Goal: Check status

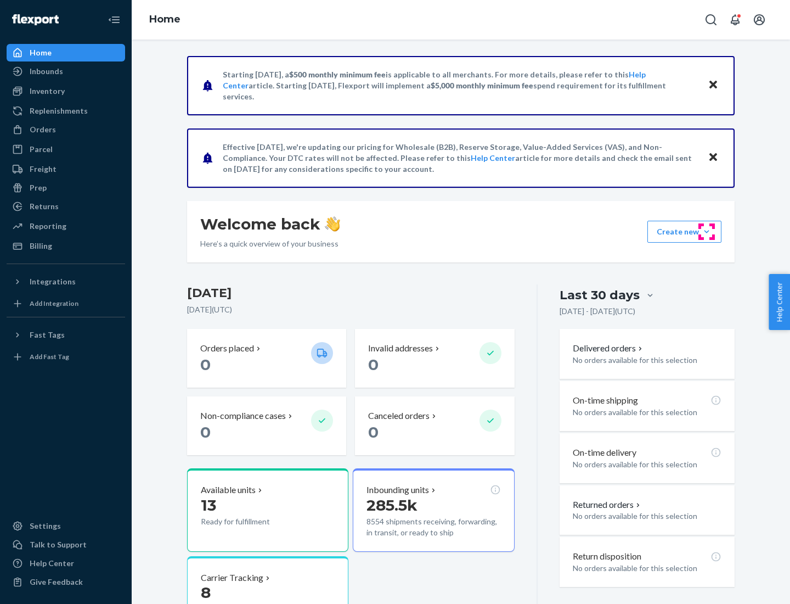
click at [707, 232] on button "Create new Create new inbound Create new order Create new product" at bounding box center [685, 232] width 74 height 22
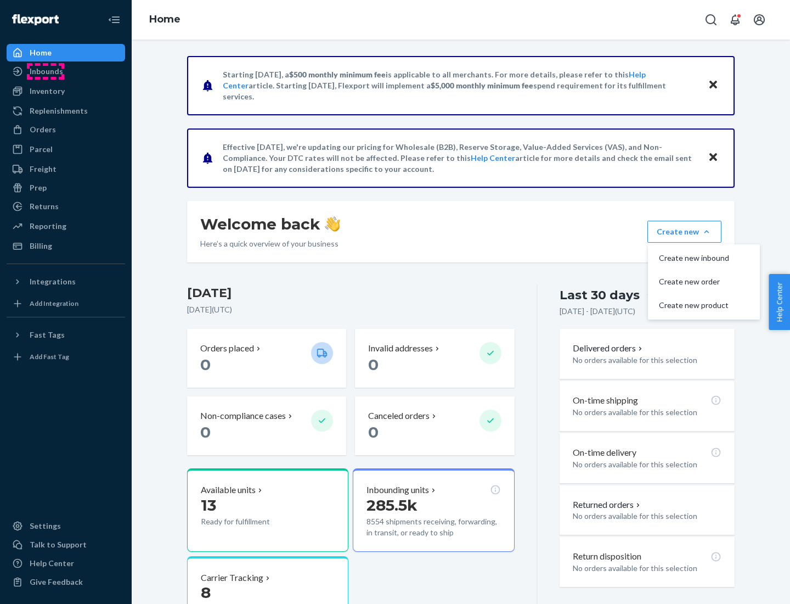
click at [46, 71] on div "Inbounds" at bounding box center [46, 71] width 33 height 11
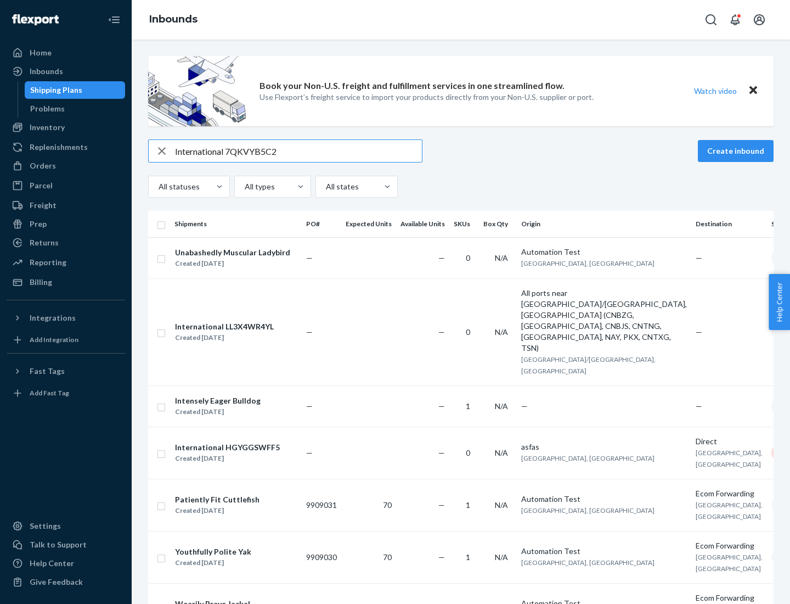
type input "International 7QKVYB5C29"
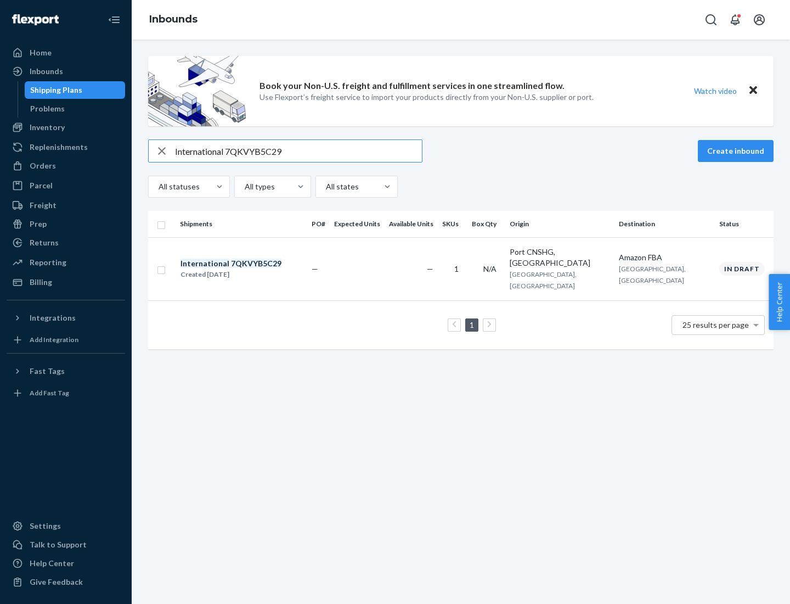
click at [250, 269] on div "Created [DATE]" at bounding box center [231, 274] width 101 height 11
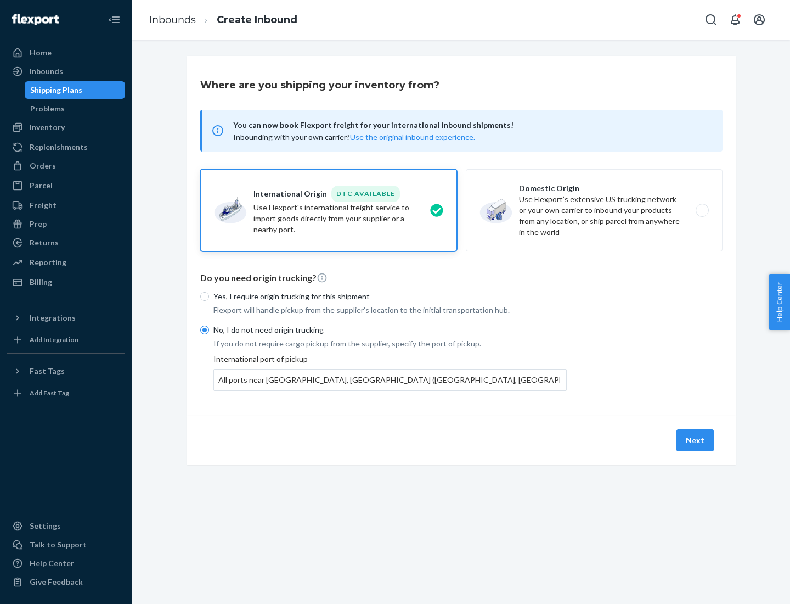
click at [696, 440] on button "Next" at bounding box center [695, 440] width 37 height 22
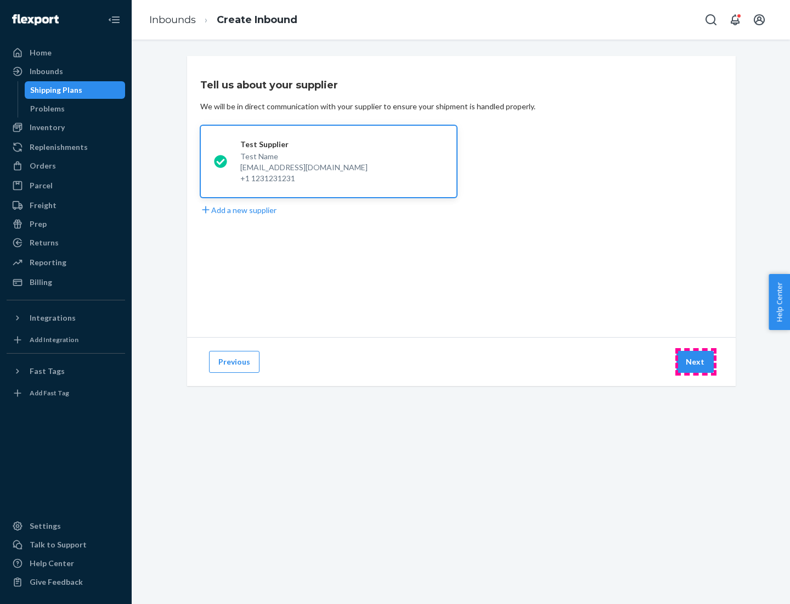
click at [696, 362] on button "Next" at bounding box center [695, 362] width 37 height 22
